Goal: Task Accomplishment & Management: Complete application form

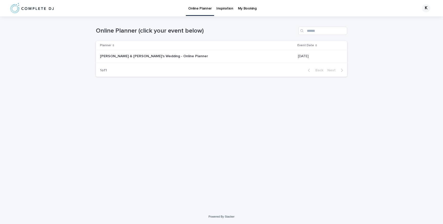
click at [189, 62] on td "[PERSON_NAME] & [PERSON_NAME]'s Wedding - Online Planner [PERSON_NAME] & [PERSO…" at bounding box center [196, 56] width 200 height 13
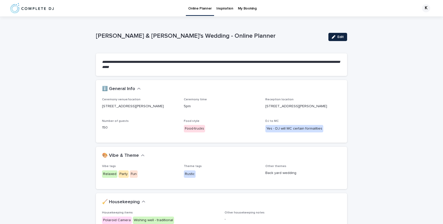
click at [334, 35] on icon "button" at bounding box center [334, 37] width 4 height 4
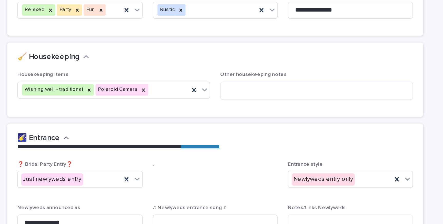
scroll to position [145, 0]
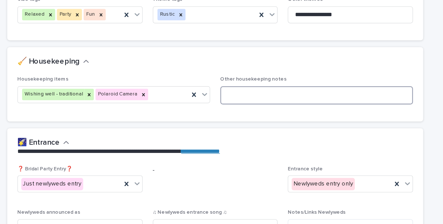
click at [239, 87] on textarea at bounding box center [282, 92] width 116 height 11
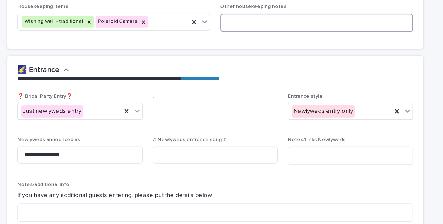
scroll to position [205, 0]
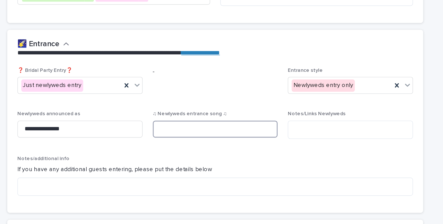
click at [206, 108] on input at bounding box center [222, 113] width 76 height 10
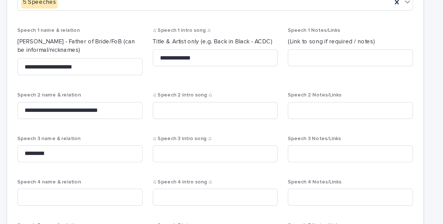
scroll to position [397, 0]
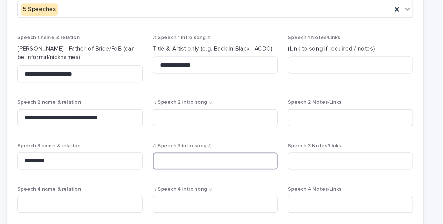
click at [188, 127] on input at bounding box center [222, 132] width 76 height 10
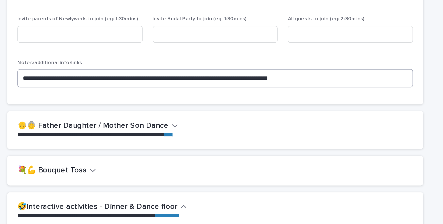
scroll to position [710, 0]
click at [183, 108] on h2 "👴👵 Father Daughter / Mother Son Dance" at bounding box center [147, 111] width 91 height 6
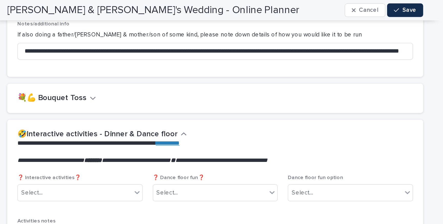
scroll to position [905, 0]
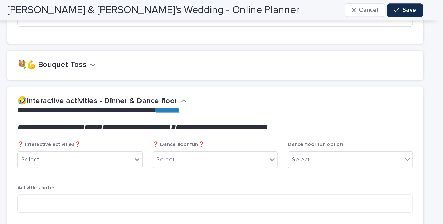
click at [139, 37] on h2 "💐💪 Bouquet Toss" at bounding box center [123, 40] width 42 height 6
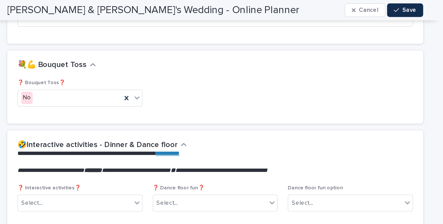
click at [139, 37] on h2 "💐💪 Bouquet Toss" at bounding box center [123, 40] width 42 height 6
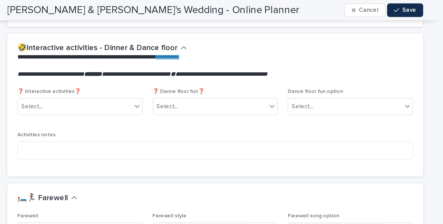
scroll to position [946, 0]
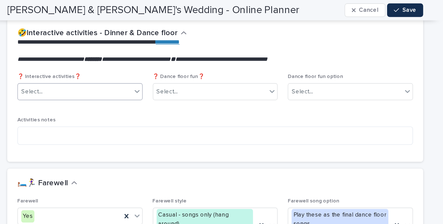
click at [173, 52] on div at bounding box center [174, 54] width 6 height 9
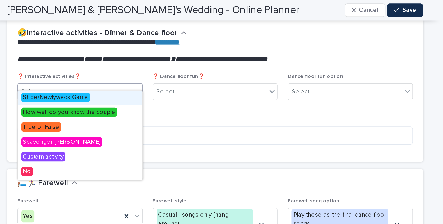
click at [182, 58] on div "❓ Interactive activities❓ option Shoe/Newlyweds Game focused, 1 of 6. 6 results…" at bounding box center [221, 68] width 239 height 47
click at [165, 52] on div "Select..." at bounding box center [136, 55] width 69 height 8
click at [183, 60] on div "❓ Interactive activities❓ option Shoe/Newlyweds Game focused, 1 of 6. 6 results…" at bounding box center [221, 68] width 239 height 47
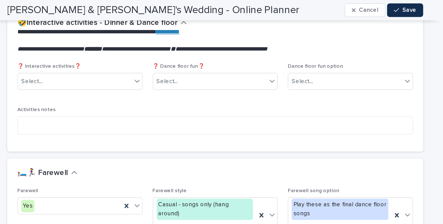
scroll to position [953, 0]
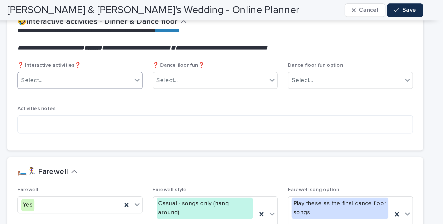
click at [171, 44] on div at bounding box center [174, 48] width 6 height 9
click at [188, 57] on div "❓ Interactive activities❓ Select... ❓ Dance floor fun❓ Select... Dance floor fu…" at bounding box center [221, 61] width 239 height 47
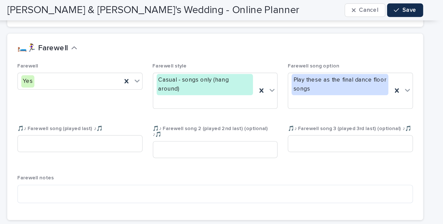
scroll to position [1033, 0]
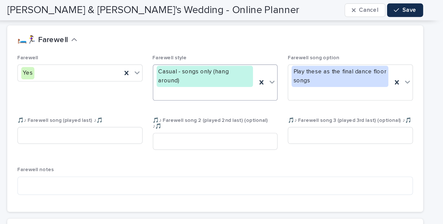
click at [223, 23] on div "🛏️🏃‍♀️ Farewell" at bounding box center [221, 24] width 251 height 18
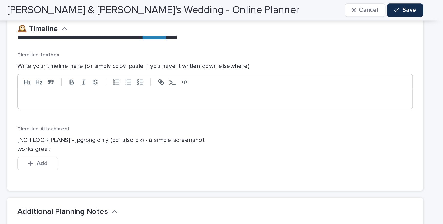
scroll to position [1135, 0]
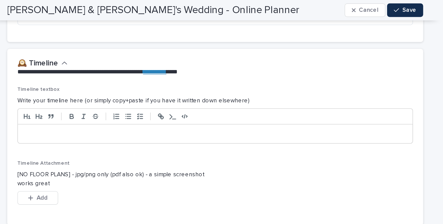
click at [176, 78] on p at bounding box center [221, 80] width 231 height 5
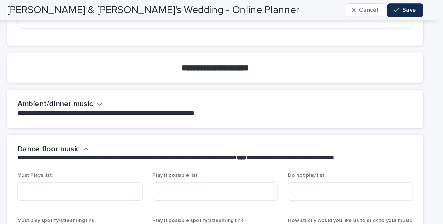
scroll to position [1292, 0]
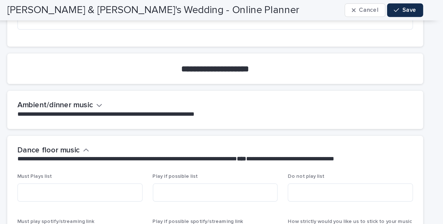
click at [138, 61] on h2 "Ambient/dinner music" at bounding box center [125, 64] width 46 height 6
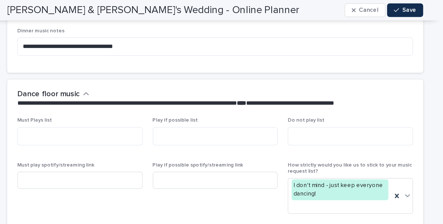
scroll to position [1389, 0]
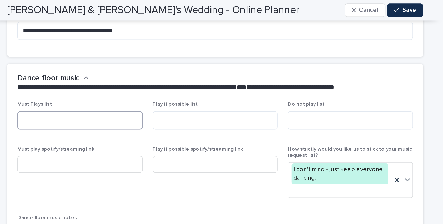
click at [162, 67] on textarea at bounding box center [140, 72] width 76 height 11
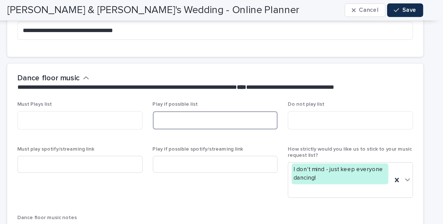
click at [205, 67] on textarea at bounding box center [222, 72] width 76 height 11
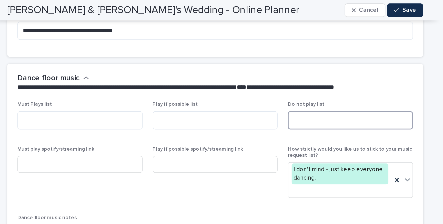
click at [273, 67] on textarea at bounding box center [303, 72] width 76 height 11
click at [240, 70] on div "Play if possible list" at bounding box center [222, 71] width 76 height 21
click at [272, 67] on textarea at bounding box center [303, 72] width 76 height 11
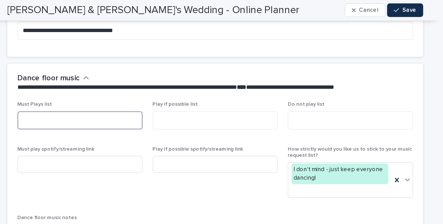
click at [152, 67] on textarea at bounding box center [140, 72] width 76 height 11
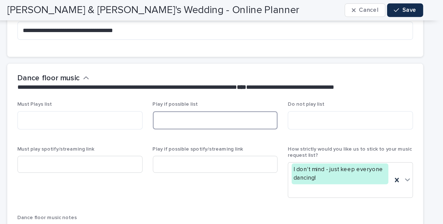
click at [207, 67] on textarea at bounding box center [222, 72] width 76 height 11
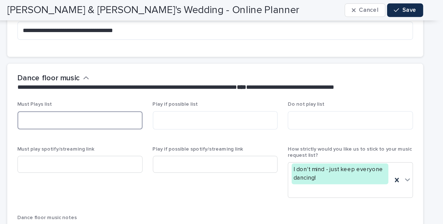
click at [152, 67] on textarea at bounding box center [140, 72] width 76 height 11
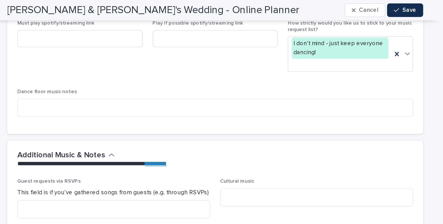
scroll to position [1505, 0]
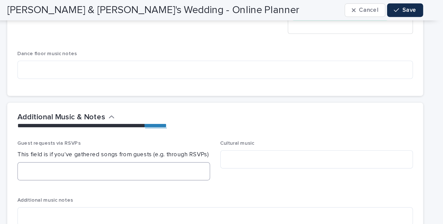
type textarea "**********"
click at [135, 98] on textarea at bounding box center [160, 103] width 116 height 11
click at [219, 71] on div "**********" at bounding box center [221, 73] width 251 height 23
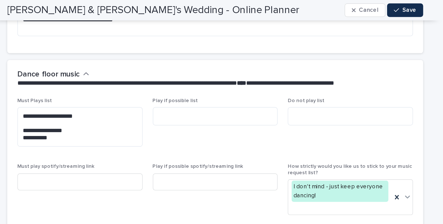
scroll to position [1400, 0]
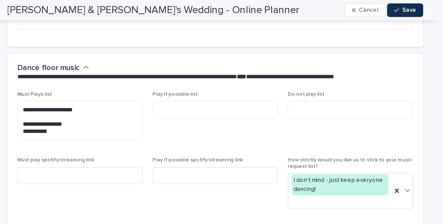
click at [210, 68] on span "Play if possible list" at bounding box center [222, 72] width 76 height 34
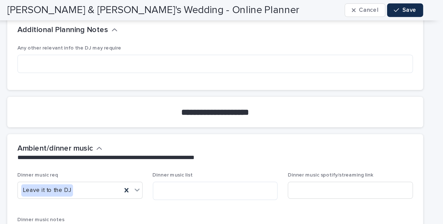
scroll to position [1264, 0]
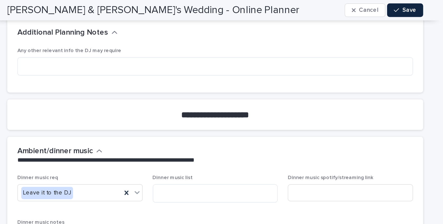
click at [336, 8] on button "Save" at bounding box center [336, 6] width 22 height 8
